Goal: Task Accomplishment & Management: Use online tool/utility

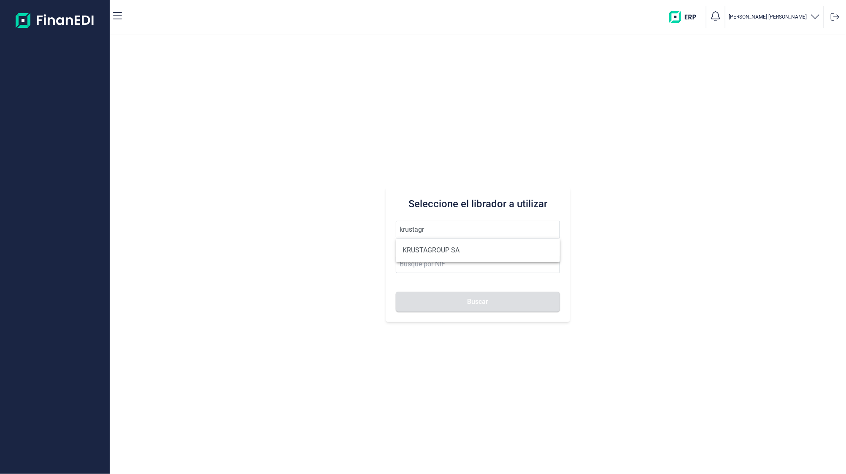
click at [447, 245] on li "KRUSTAGROUP SA" at bounding box center [478, 250] width 164 height 17
type input "KRUSTAGROUP SA"
type input "A21008560"
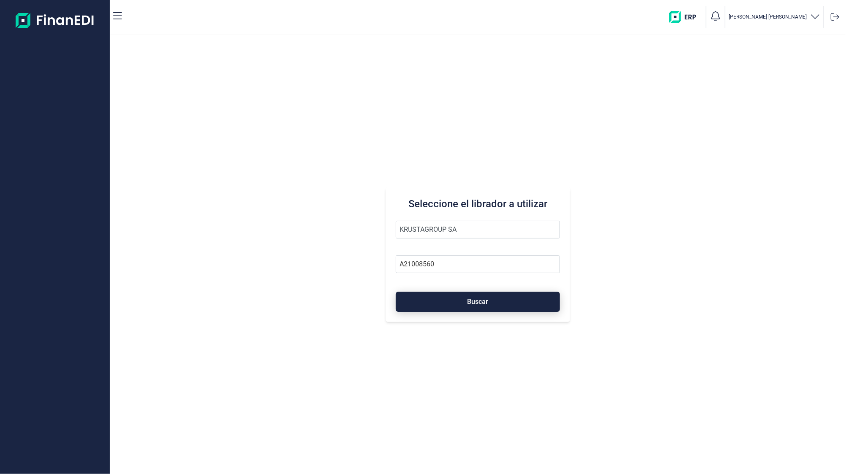
click at [425, 311] on button "Buscar" at bounding box center [478, 302] width 164 height 20
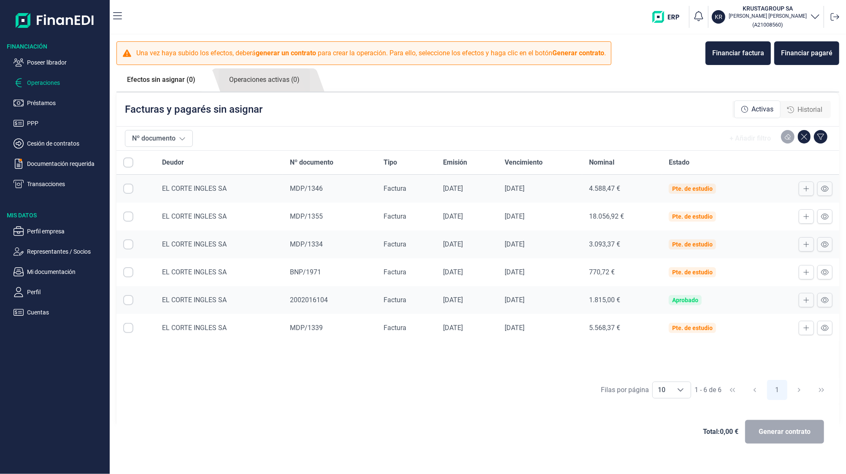
checkbox input "true"
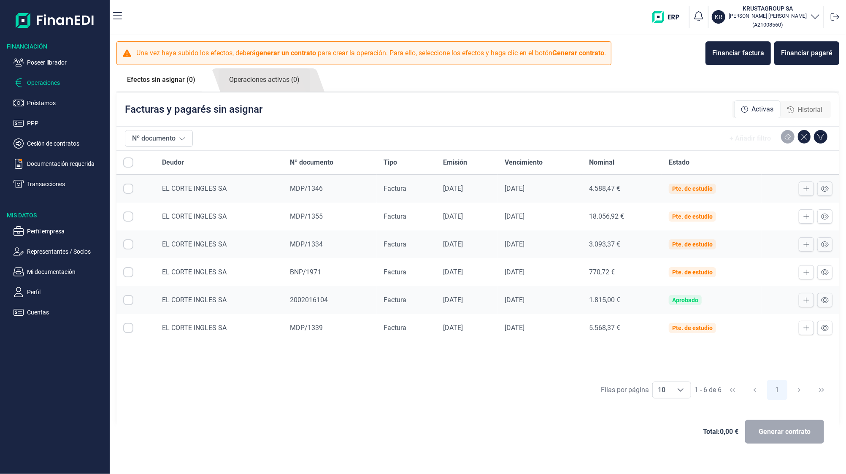
checkbox input "true"
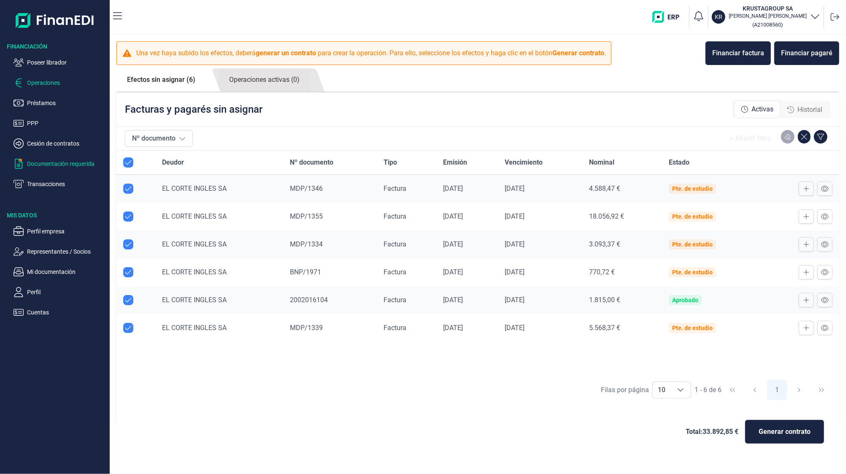
click at [52, 160] on p "Documentación requerida" at bounding box center [66, 164] width 79 height 10
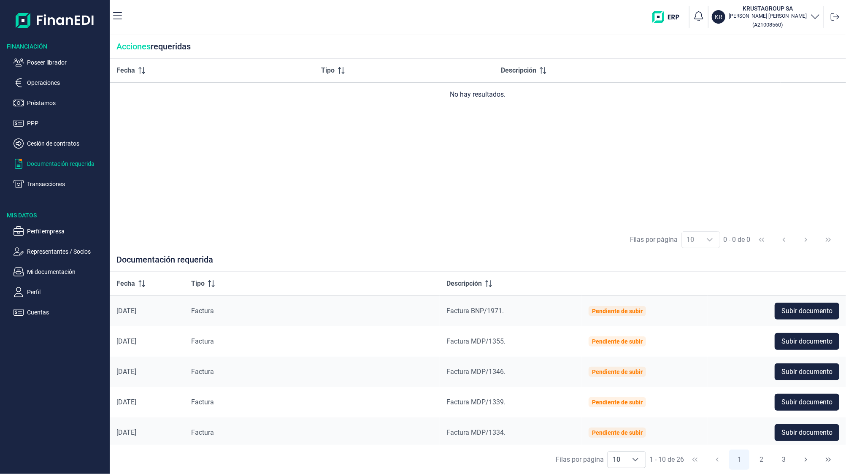
click at [389, 171] on div "Fecha Tipo Descripción No hay resultados." at bounding box center [478, 142] width 737 height 167
